Goal: Register for event/course

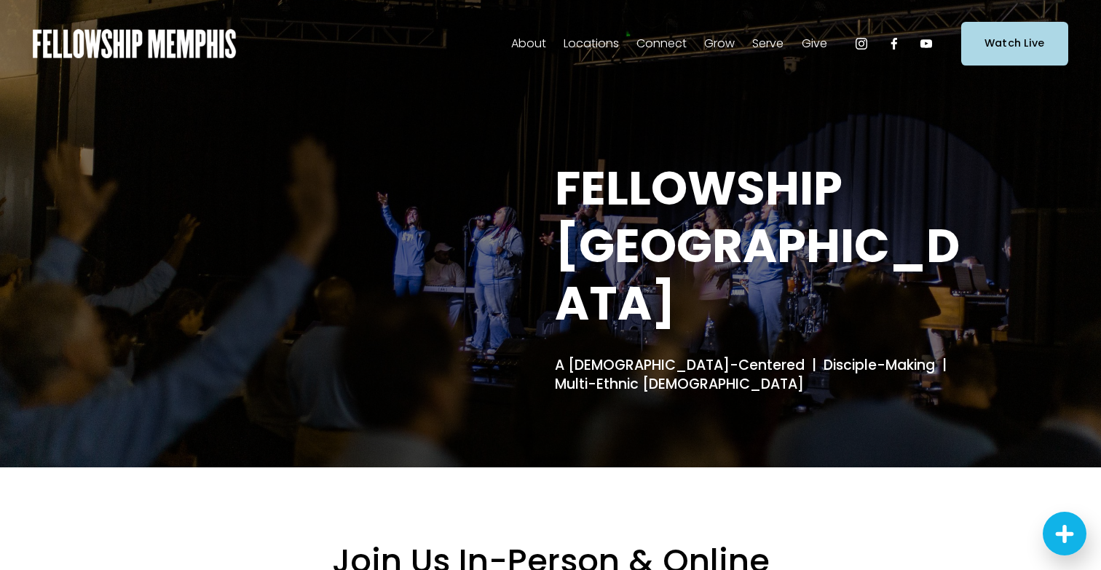
click at [0, 0] on span "Events" at bounding box center [0, 0] width 0 height 0
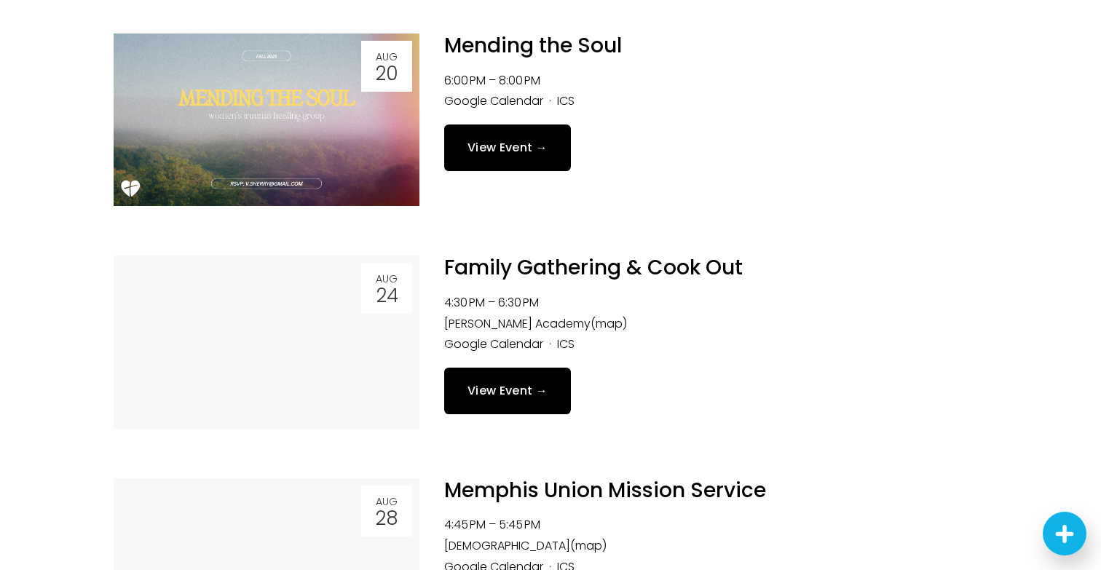
scroll to position [929, 0]
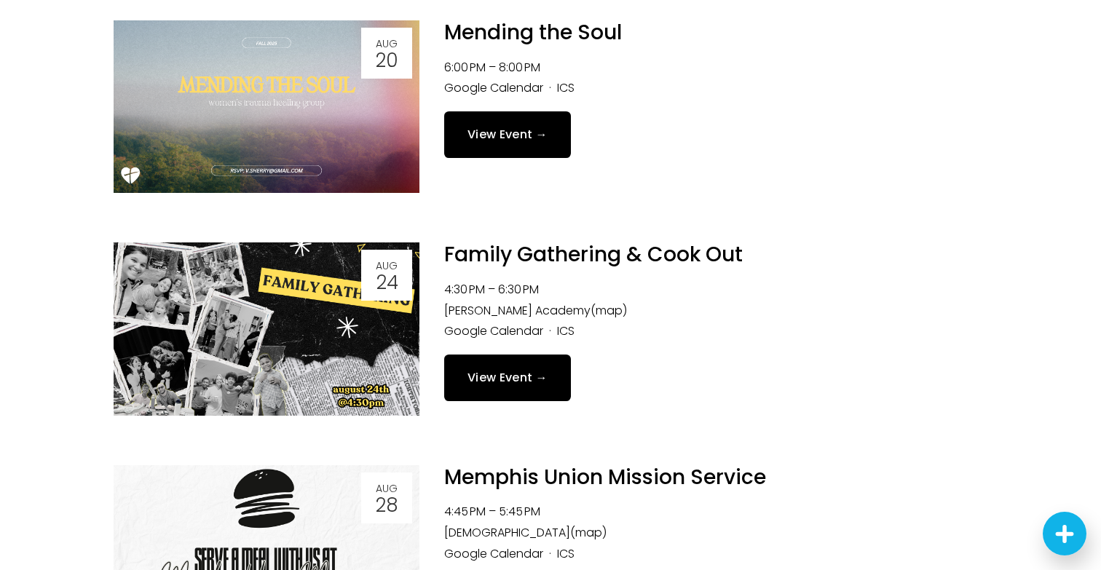
click at [336, 358] on img at bounding box center [267, 328] width 306 height 173
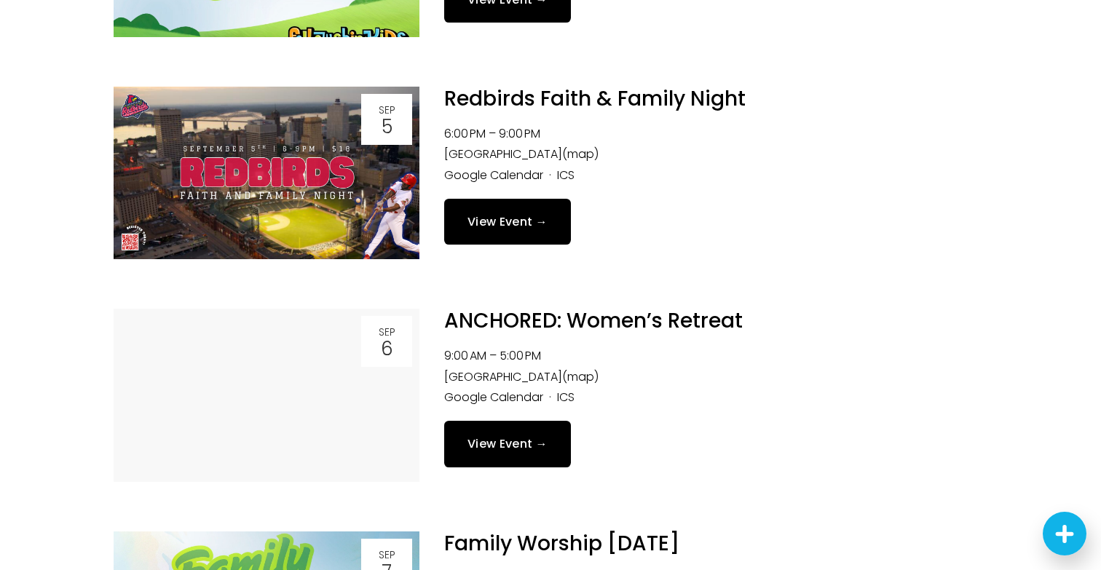
scroll to position [1760, 0]
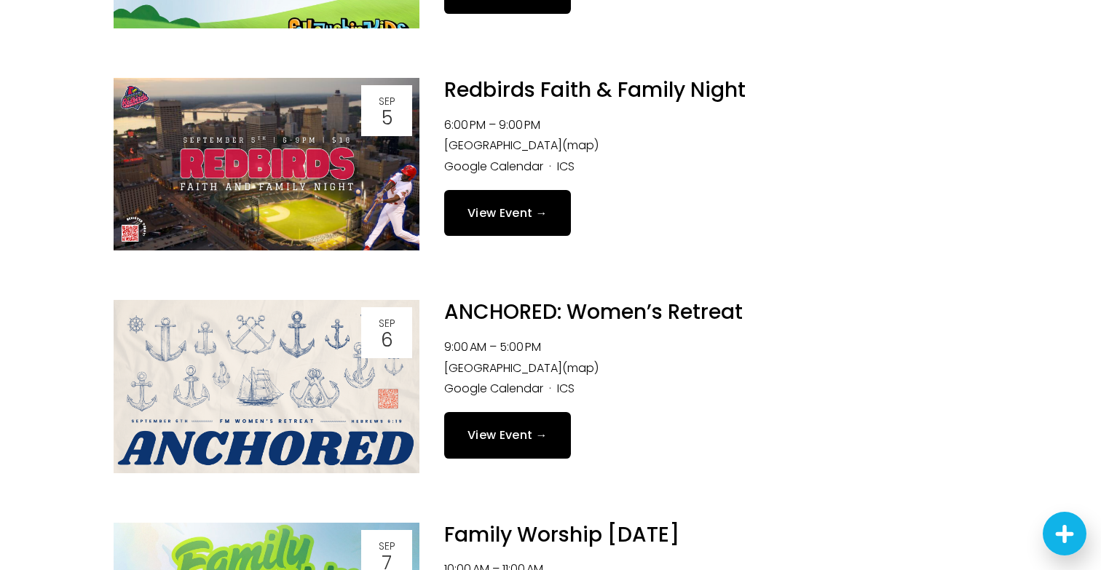
click at [296, 212] on img at bounding box center [267, 164] width 306 height 173
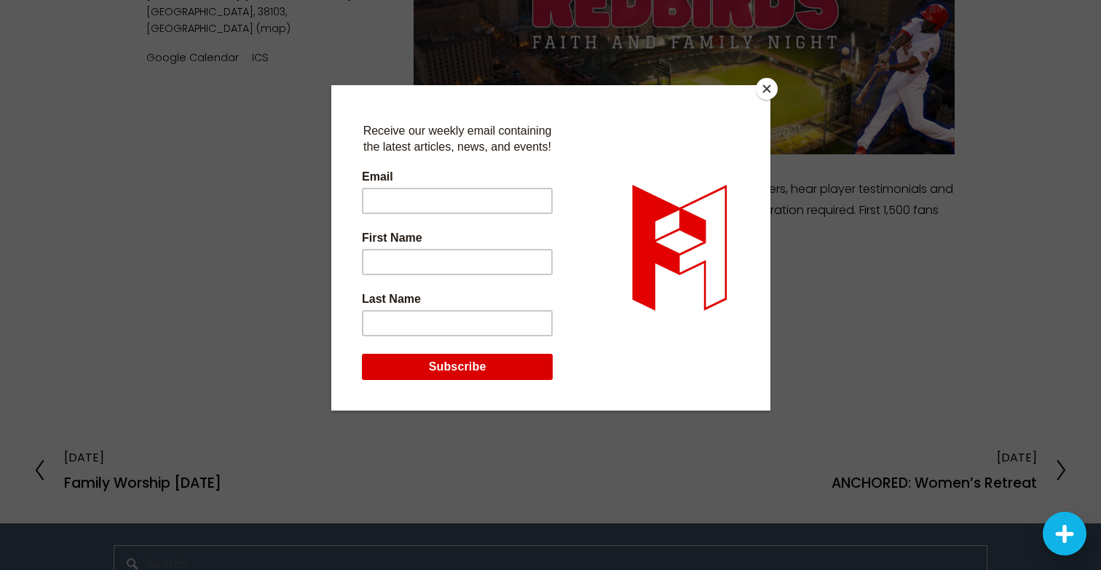
scroll to position [462, 0]
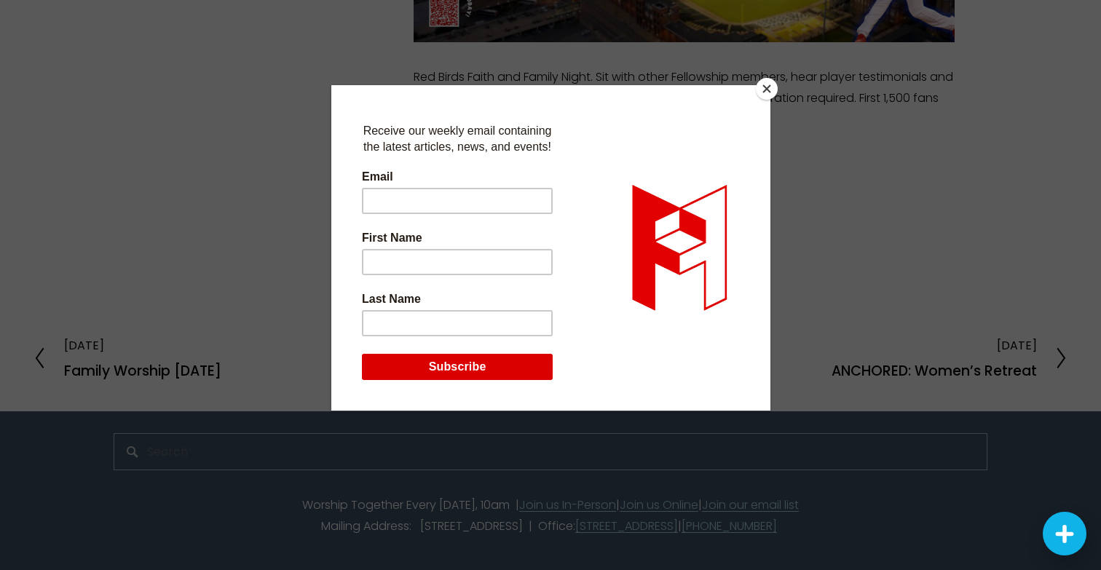
click at [768, 94] on button "Close" at bounding box center [767, 89] width 22 height 22
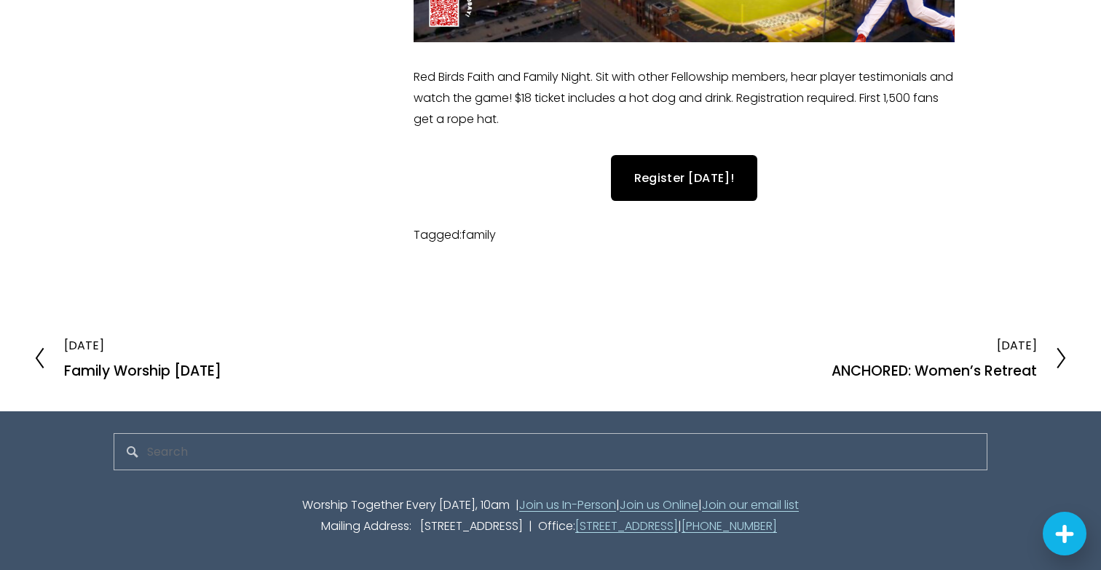
click at [686, 183] on link "Register Today!" at bounding box center [684, 178] width 146 height 46
